Goal: Information Seeking & Learning: Learn about a topic

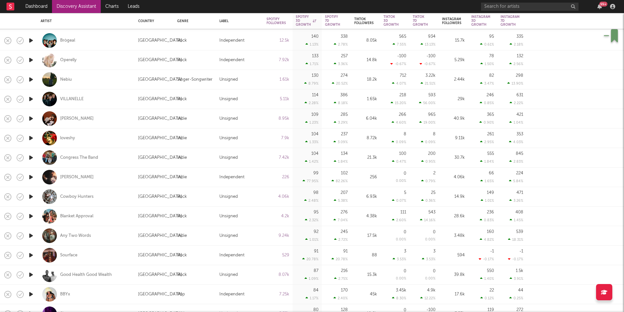
click at [475, 5] on nav "Dashboard Discovery Assistant Charts Leads 99 +" at bounding box center [312, 6] width 624 height 13
click at [348, 3] on nav "Dashboard Discovery Assistant Charts Leads 99 +" at bounding box center [312, 6] width 624 height 13
click at [464, 6] on nav "Dashboard Discovery Assistant Charts Leads 99 +" at bounding box center [312, 6] width 624 height 13
click at [184, 5] on nav "Dashboard Discovery Assistant Charts Leads 99 +" at bounding box center [312, 6] width 624 height 13
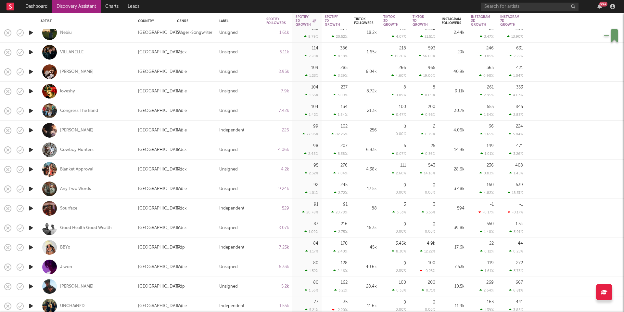
click at [74, 6] on link "Discovery Assistant" at bounding box center [76, 6] width 49 height 13
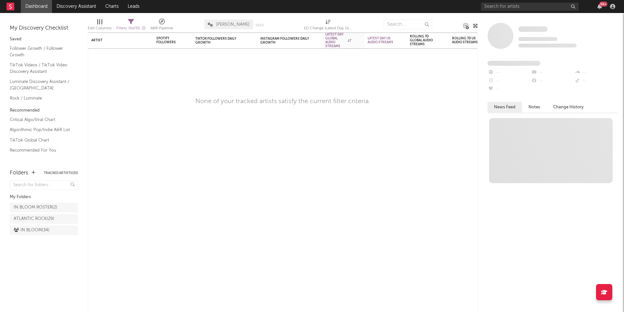
click at [36, 8] on link "Dashboard" at bounding box center [36, 6] width 31 height 13
click at [145, 29] on icon "button" at bounding box center [144, 28] width 4 height 4
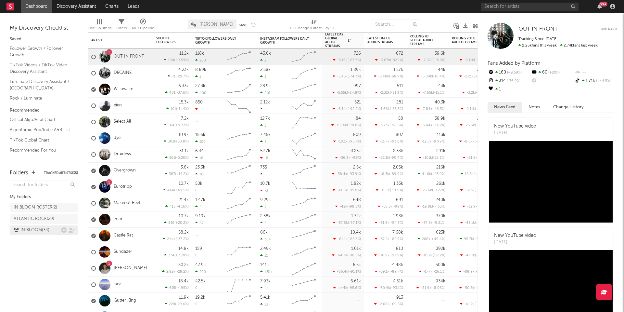
click at [45, 228] on div "IN BLOOM ( 34 )" at bounding box center [32, 230] width 36 height 8
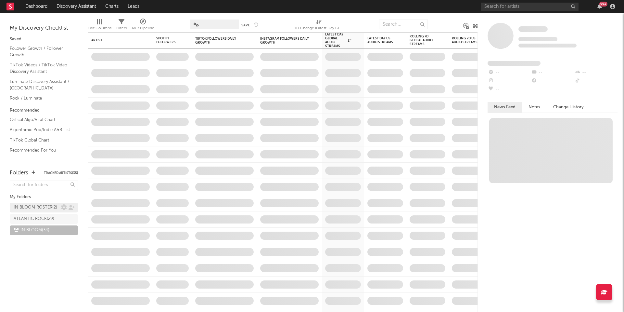
click at [39, 206] on div "IN BLOOM ROSTER ( 2 )" at bounding box center [36, 207] width 44 height 8
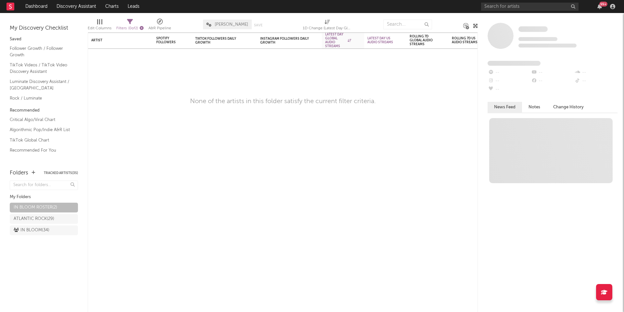
click at [144, 27] on icon "button" at bounding box center [142, 28] width 4 height 4
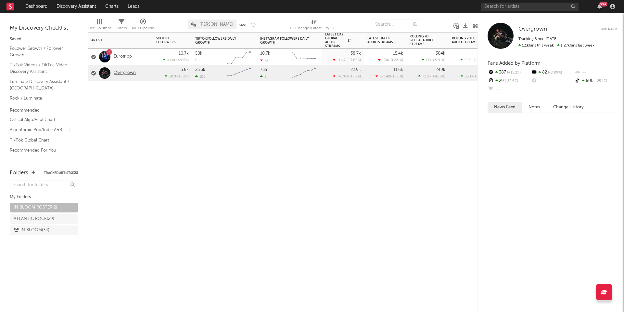
click at [127, 73] on link "Overgrown" at bounding box center [125, 73] width 22 height 6
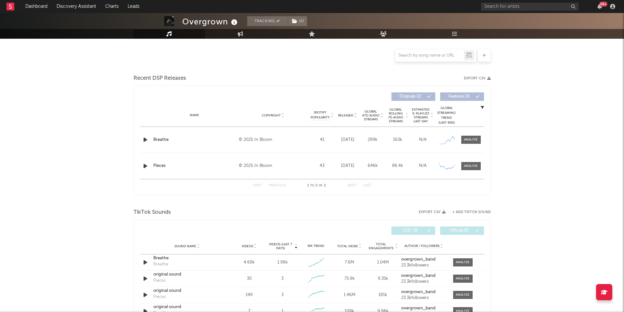
select select "1w"
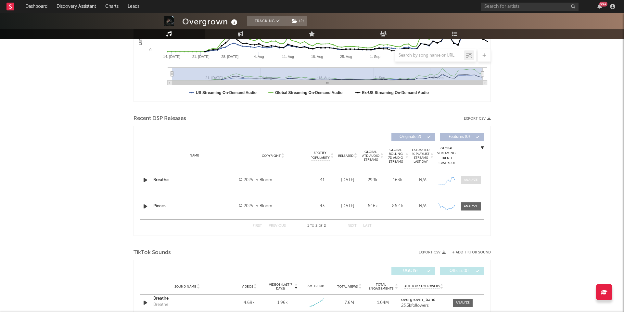
click at [472, 182] on div at bounding box center [471, 179] width 14 height 5
select select "1w"
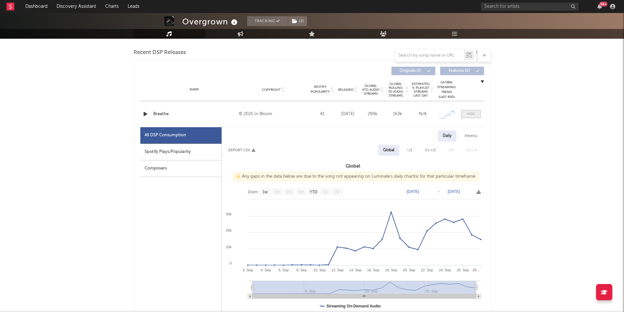
scroll to position [225, 0]
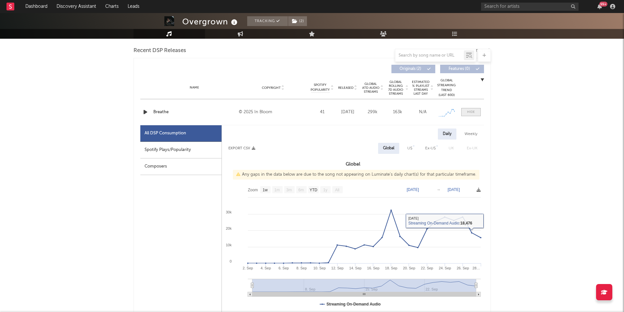
click at [471, 112] on div at bounding box center [471, 111] width 8 height 5
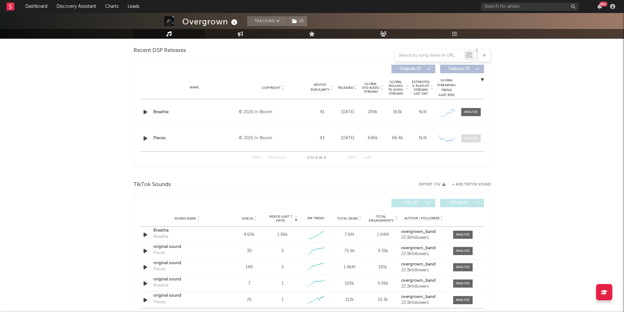
click at [471, 137] on div at bounding box center [471, 138] width 14 height 5
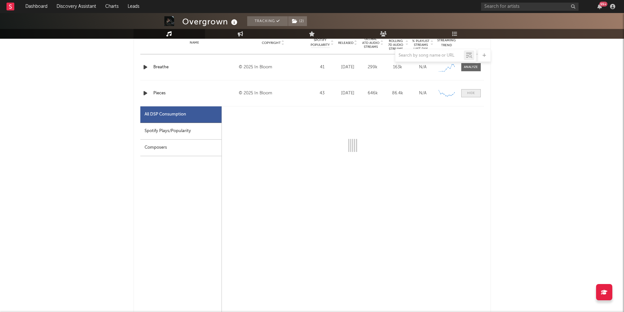
scroll to position [281, 0]
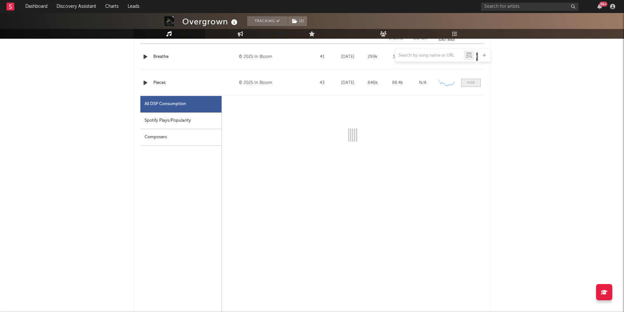
select select "1w"
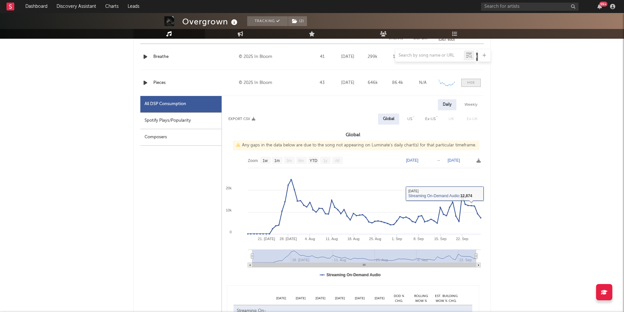
click at [468, 82] on div at bounding box center [471, 82] width 8 height 5
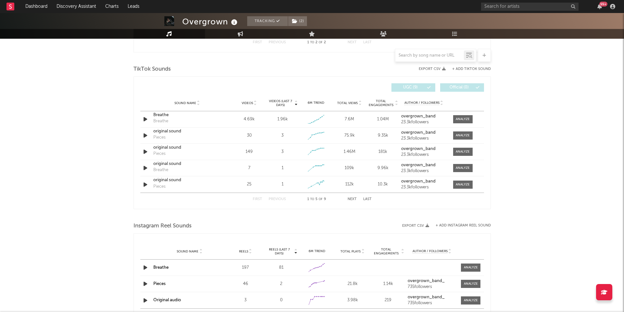
scroll to position [341, 0]
click at [464, 119] on div at bounding box center [463, 118] width 14 height 5
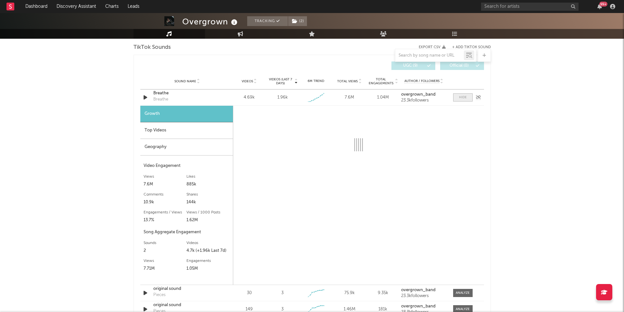
scroll to position [369, 0]
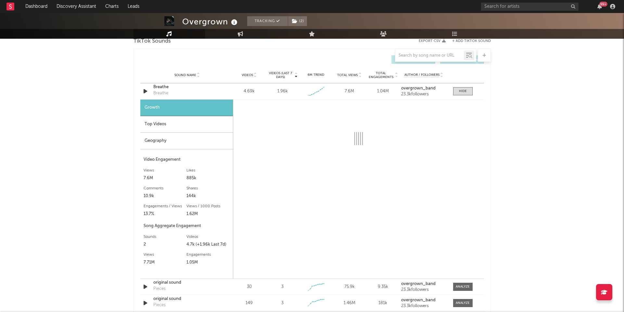
select select "1w"
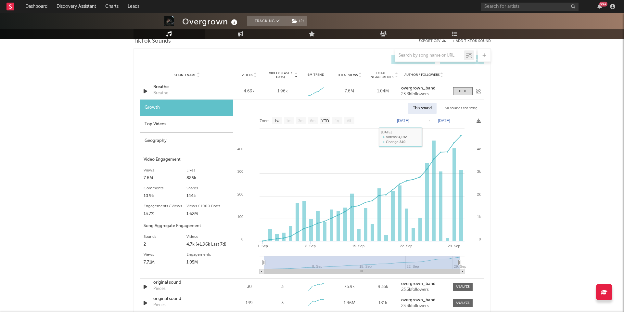
click at [158, 87] on div "Breathe" at bounding box center [187, 87] width 68 height 6
